Goal: Task Accomplishment & Management: Use online tool/utility

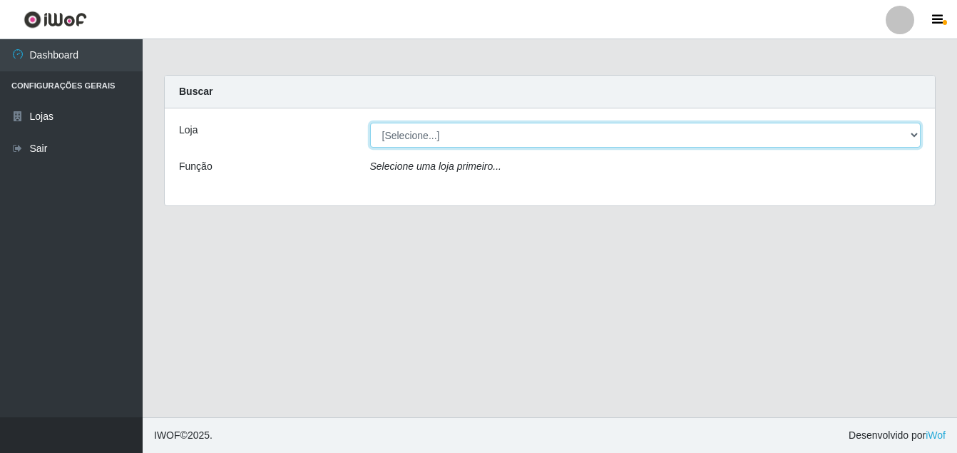
click at [503, 128] on select "[Selecione...] Ajubá Mercado" at bounding box center [645, 135] width 551 height 25
select select "402"
click at [370, 123] on select "[Selecione...] Ajubá Mercado" at bounding box center [645, 135] width 551 height 25
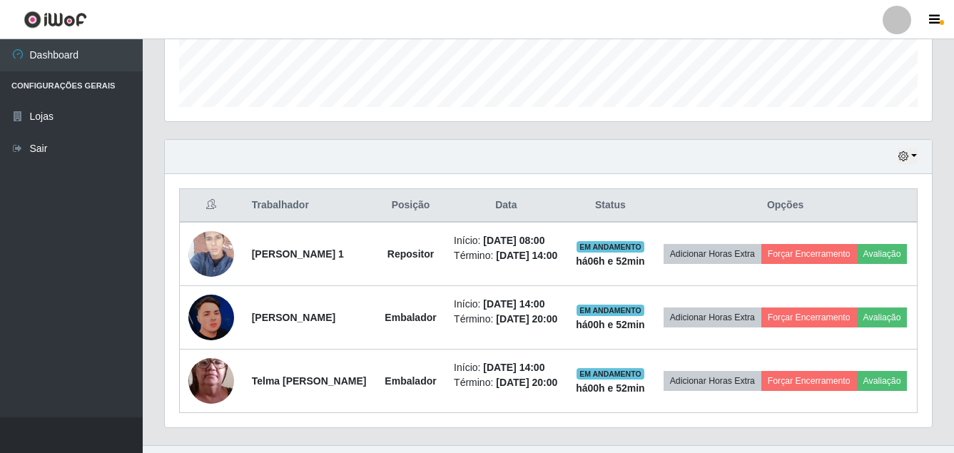
scroll to position [428, 0]
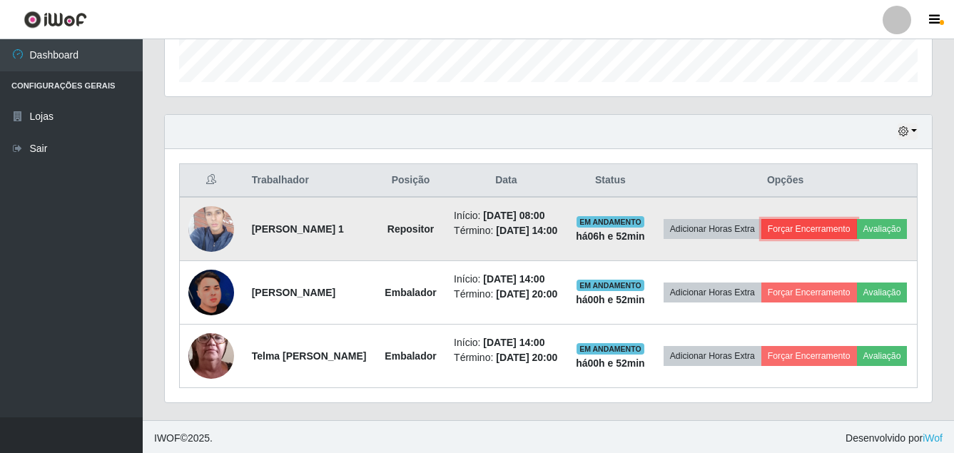
click at [857, 220] on button "Forçar Encerramento" at bounding box center [809, 229] width 96 height 20
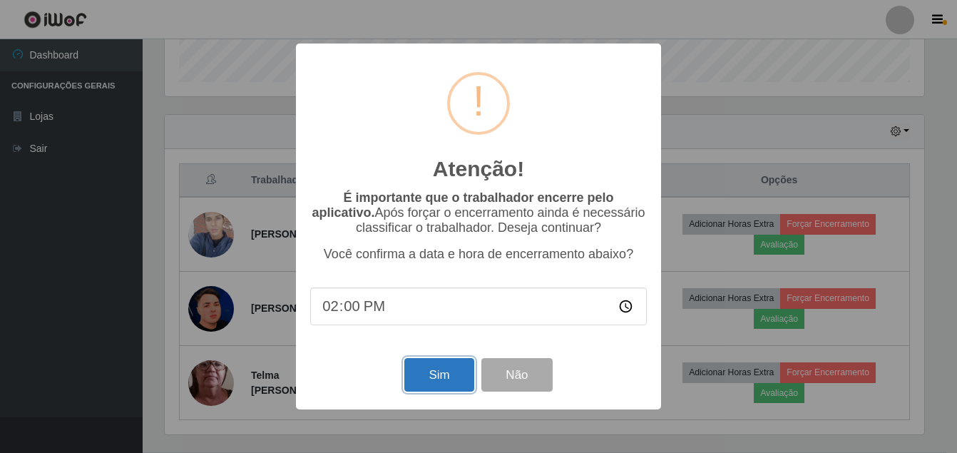
click at [424, 375] on button "Sim" at bounding box center [439, 375] width 69 height 34
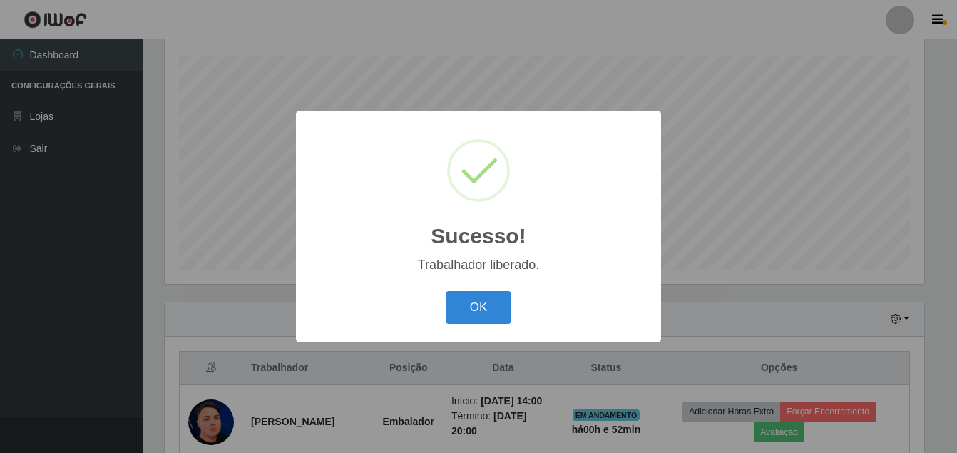
click at [474, 289] on div "OK Cancel" at bounding box center [478, 307] width 337 height 41
click at [475, 304] on button "OK" at bounding box center [479, 308] width 66 height 34
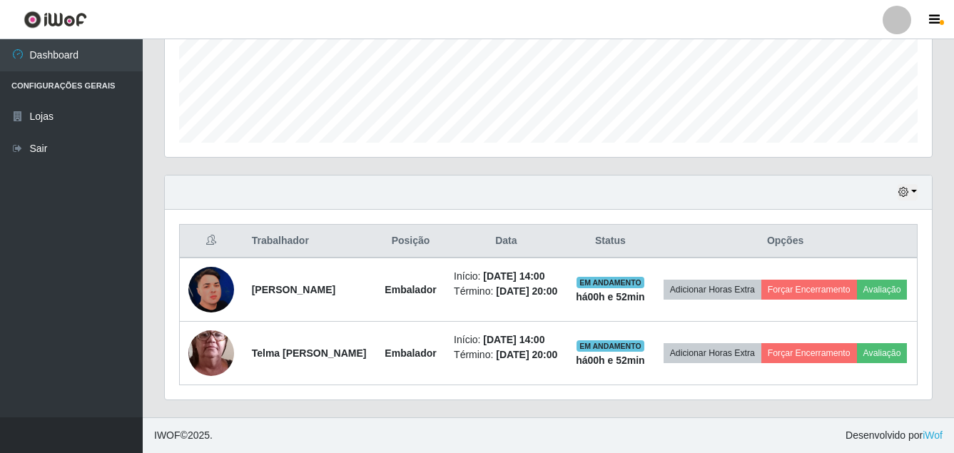
scroll to position [389, 0]
click at [910, 184] on button "button" at bounding box center [908, 192] width 20 height 16
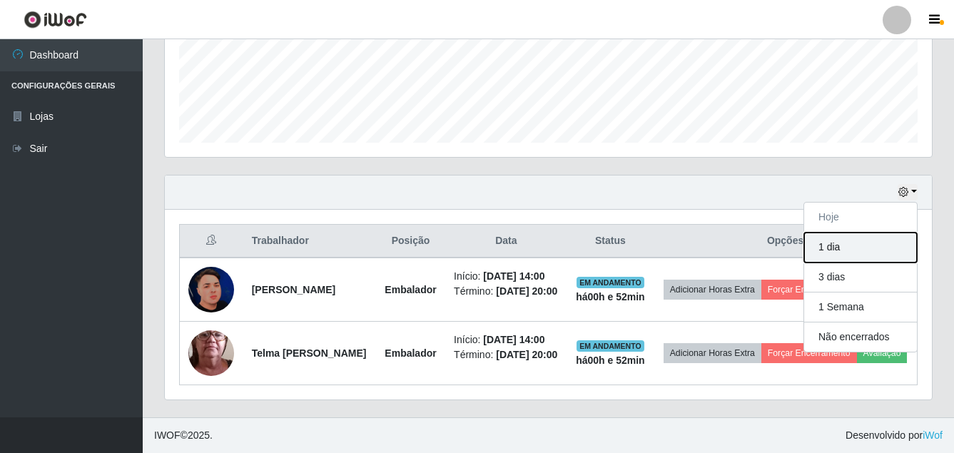
click at [880, 233] on button "1 dia" at bounding box center [860, 248] width 113 height 30
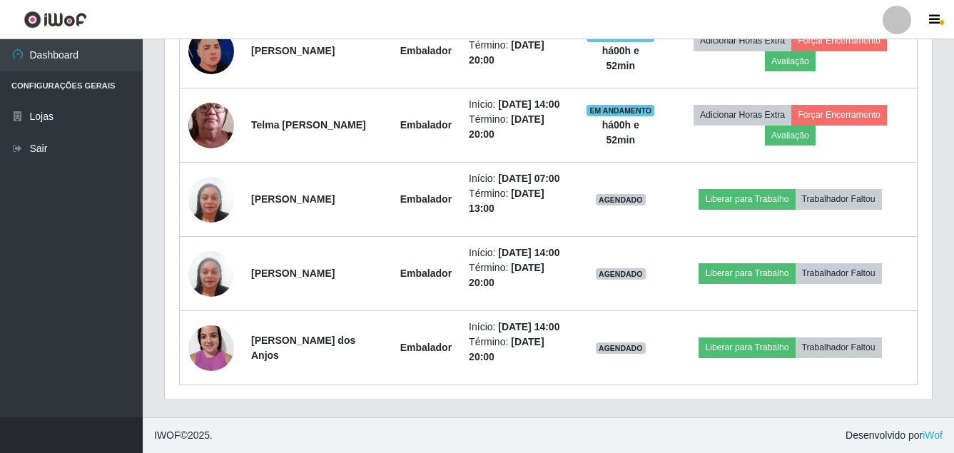
scroll to position [674, 0]
